Goal: Navigation & Orientation: Find specific page/section

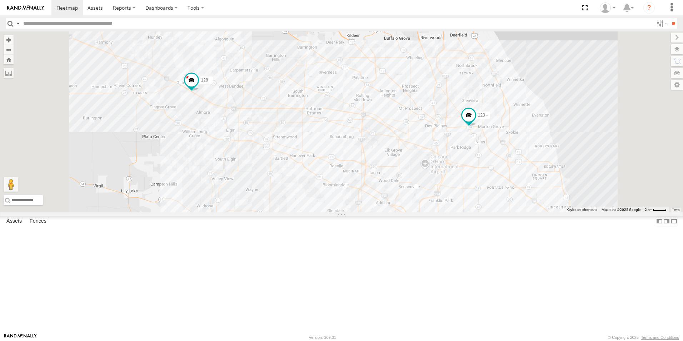
click at [0, 0] on div at bounding box center [0, 0] width 0 height 0
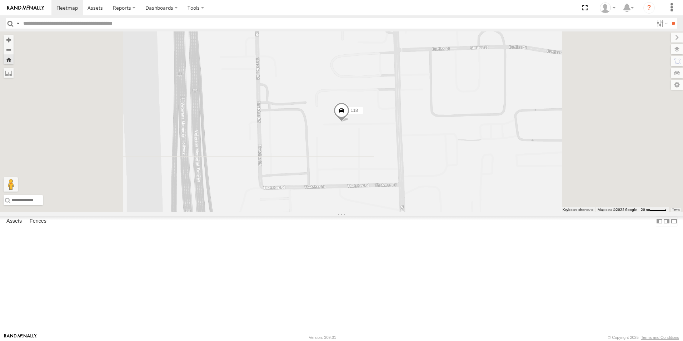
click at [349, 122] on span at bounding box center [342, 112] width 16 height 19
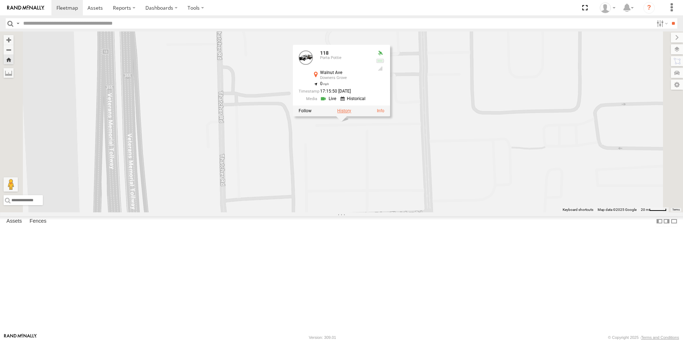
click at [351, 114] on label at bounding box center [344, 111] width 14 height 5
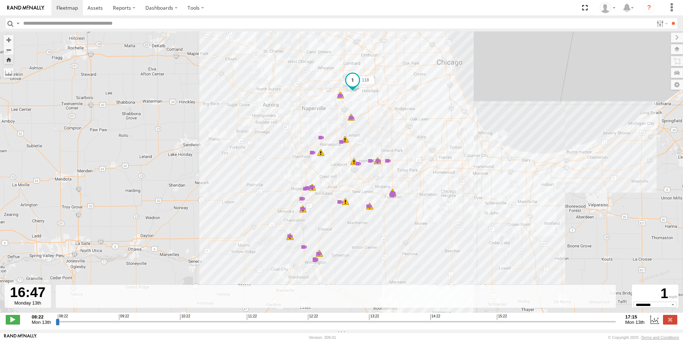
drag, startPoint x: 57, startPoint y: 323, endPoint x: 584, endPoint y: 329, distance: 526.6
click at [584, 325] on input "range" at bounding box center [336, 321] width 560 height 7
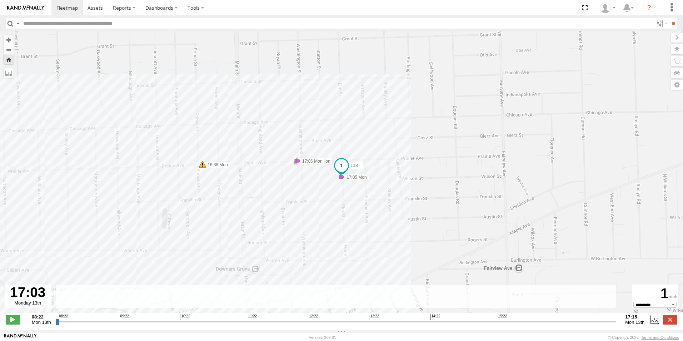
drag, startPoint x: 585, startPoint y: 325, endPoint x: 601, endPoint y: 323, distance: 16.2
type input "**********"
click at [601, 323] on input "range" at bounding box center [336, 321] width 560 height 7
click at [342, 179] on span at bounding box center [341, 176] width 7 height 7
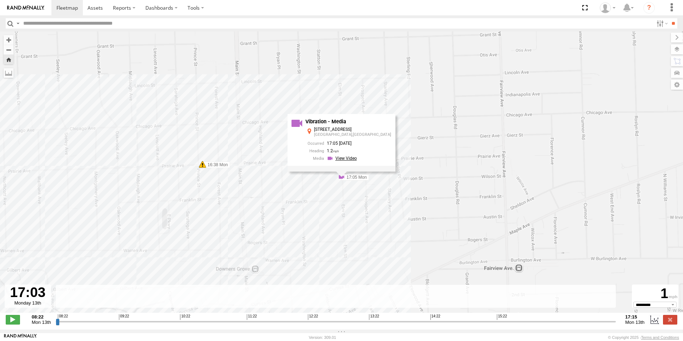
click at [359, 160] on link at bounding box center [343, 158] width 32 height 7
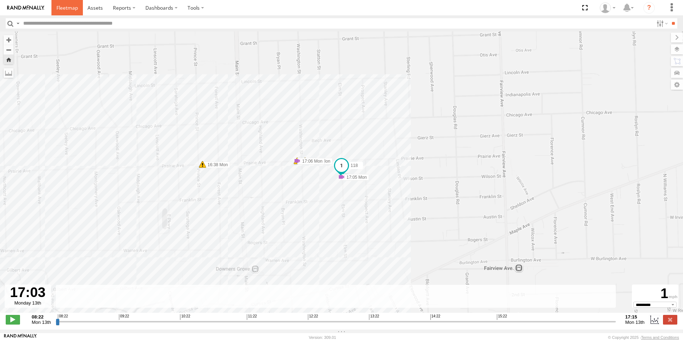
click at [62, 10] on span at bounding box center [66, 7] width 21 height 7
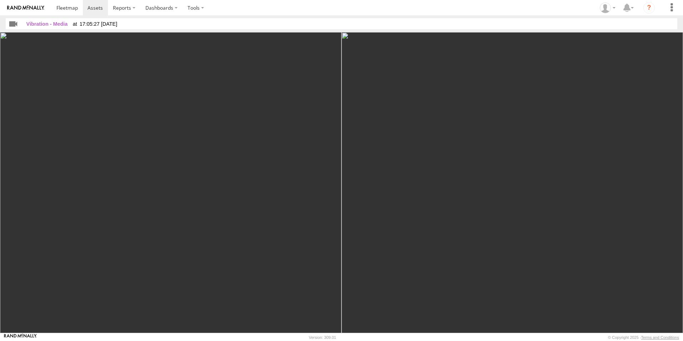
click at [34, 7] on img at bounding box center [25, 7] width 37 height 5
